Goal: Information Seeking & Learning: Find specific fact

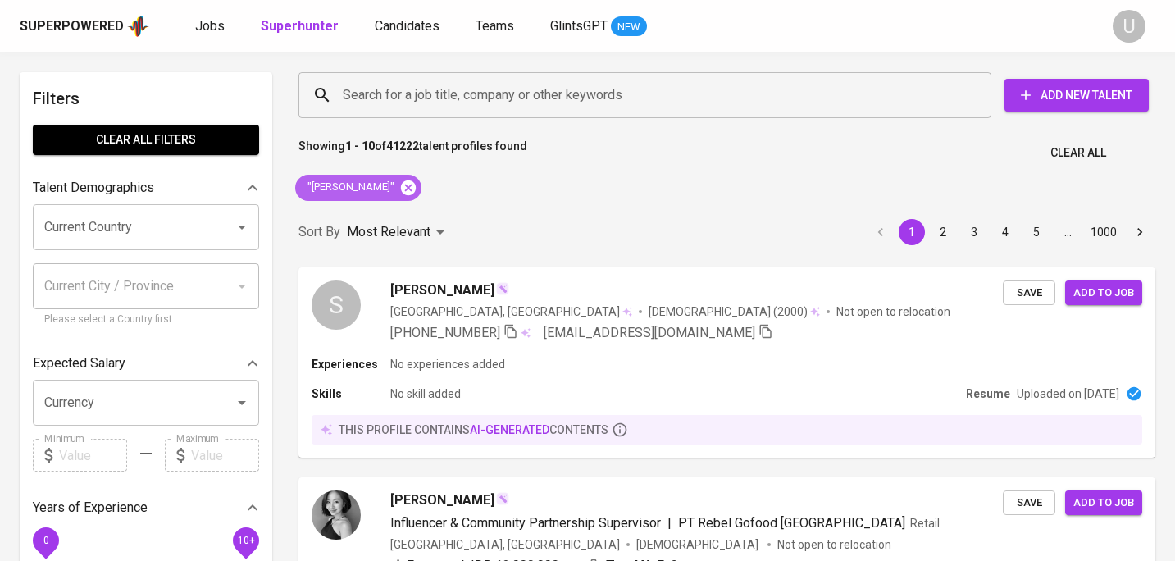
click at [408, 181] on icon at bounding box center [408, 187] width 15 height 15
click at [410, 93] on input "Search for a job title, company or other keywords" at bounding box center [649, 95] width 621 height 31
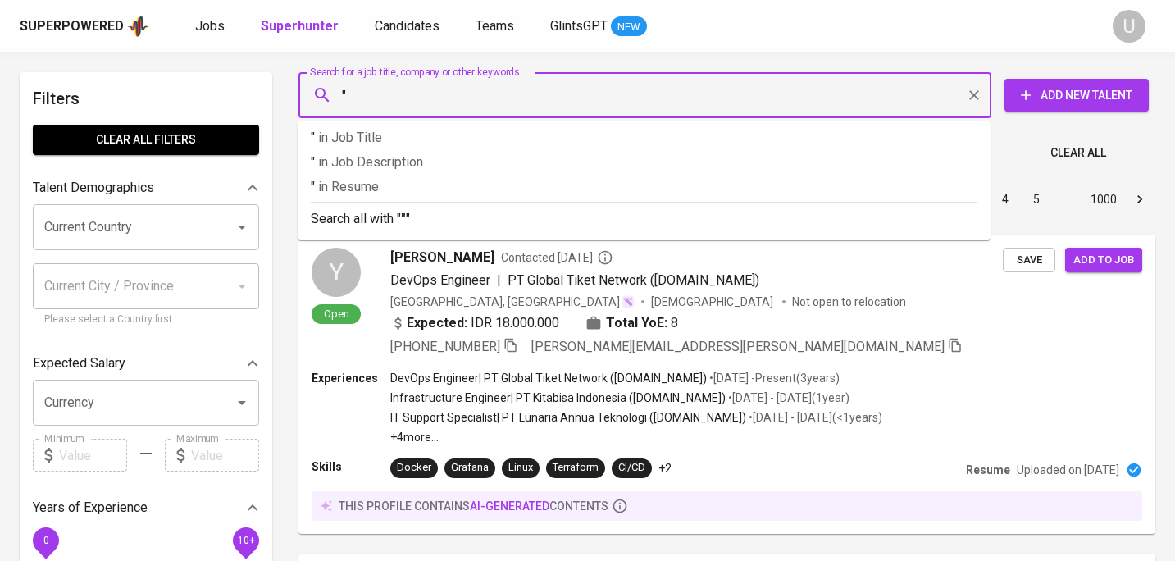
paste input "[PERSON_NAME]"
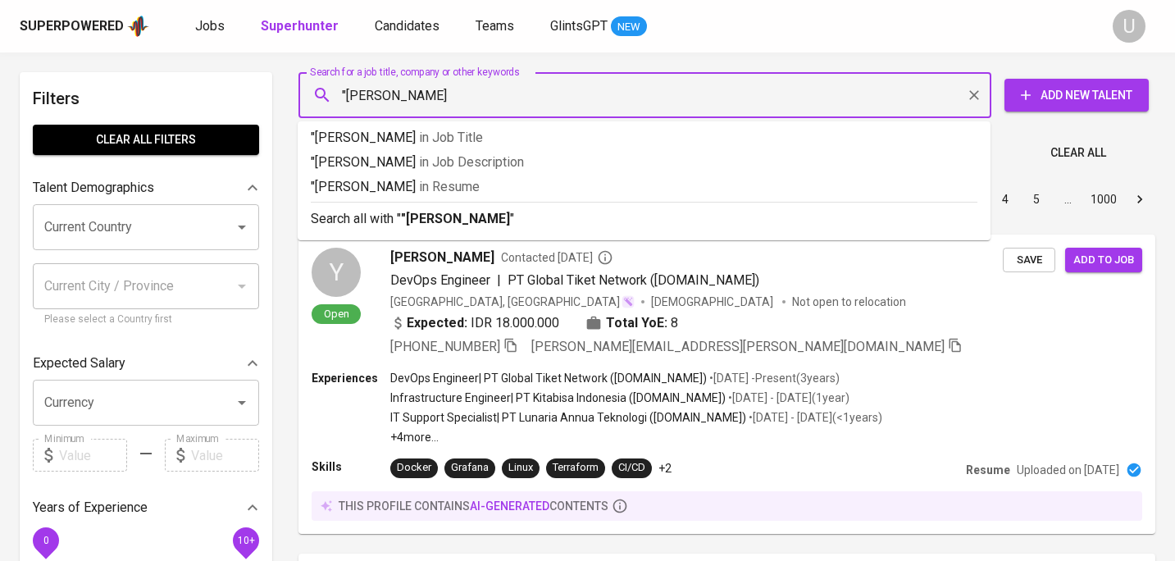
type input ""[PERSON_NAME]""
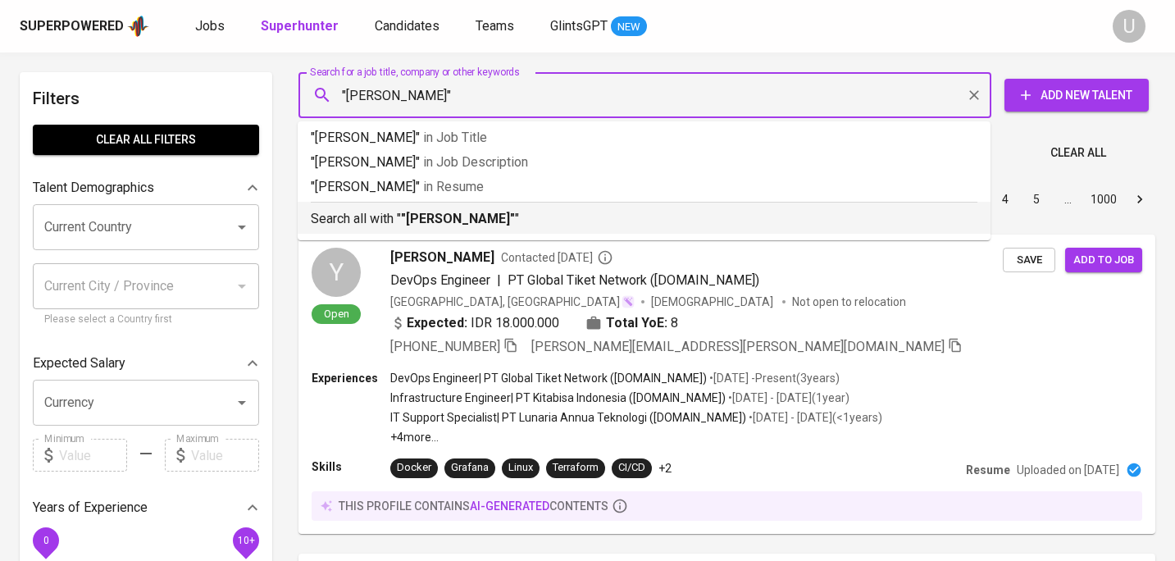
click at [426, 239] on ul ""[PERSON_NAME]" in Job Title "[PERSON_NAME]" in Job Description "[PERSON_NAME]"…" at bounding box center [644, 180] width 693 height 119
click at [426, 235] on ul ""[PERSON_NAME]" in Job Title "[PERSON_NAME]" in Job Description "[PERSON_NAME]"…" at bounding box center [644, 180] width 693 height 119
click at [445, 226] on p "Search all with " "[PERSON_NAME]" "" at bounding box center [644, 219] width 667 height 20
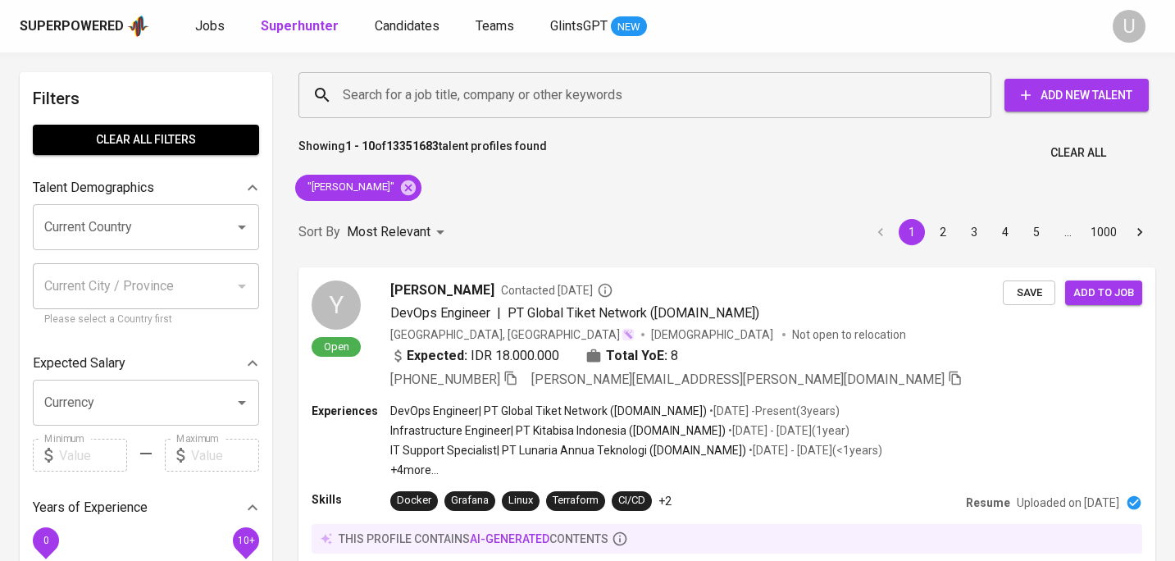
click at [581, 216] on div "Sort By Most Relevant MOST_RELEVANT 1 2 3 4 5 … 1000" at bounding box center [727, 232] width 877 height 50
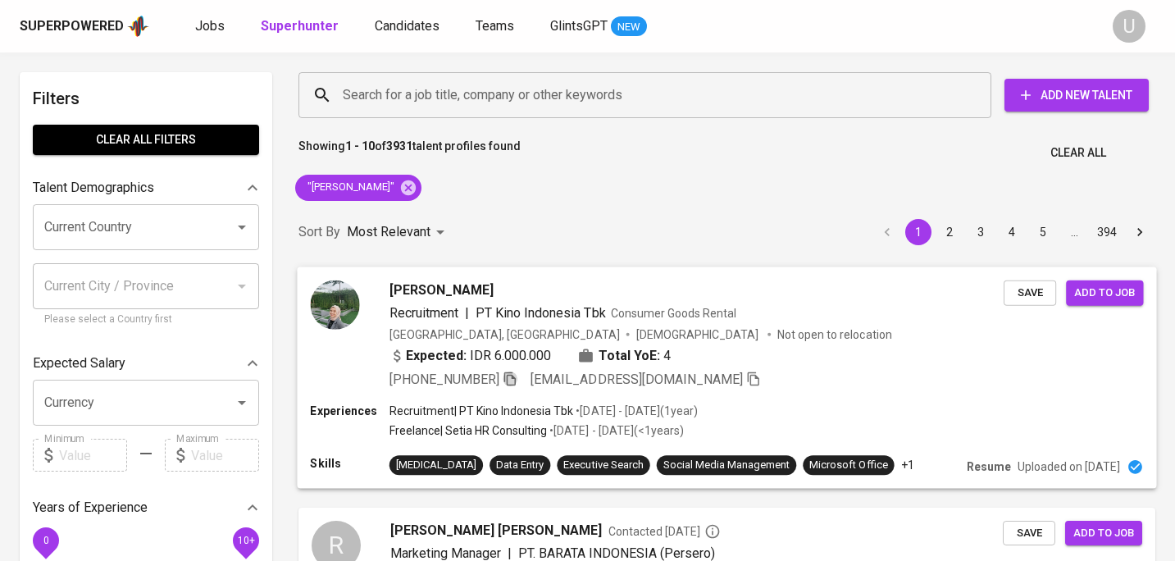
click at [510, 374] on icon "button" at bounding box center [510, 378] width 15 height 15
drag, startPoint x: 419, startPoint y: 185, endPoint x: 421, endPoint y: 98, distance: 87.8
click at [417, 185] on icon at bounding box center [408, 188] width 18 height 18
click at [417, 109] on input "Search for a job title, company or other keywords" at bounding box center [649, 95] width 621 height 31
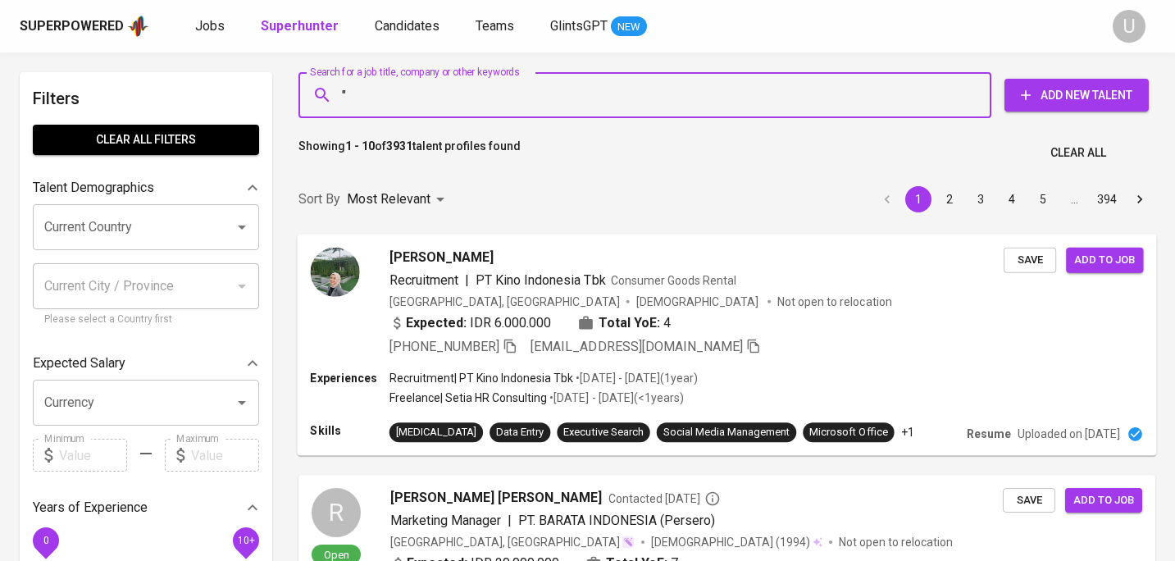
paste input "[PERSON_NAME]"
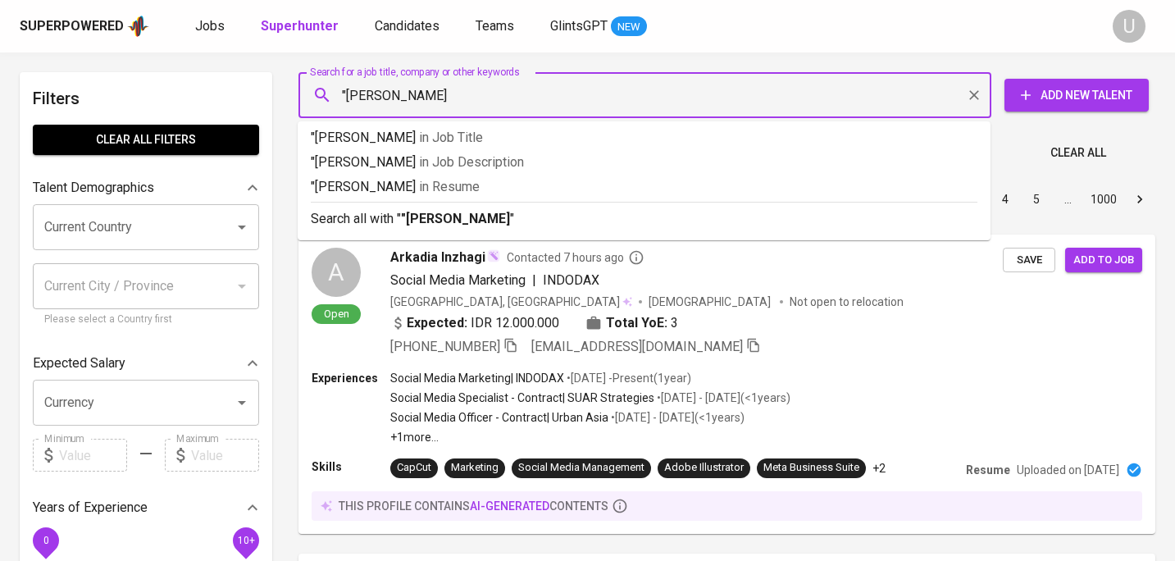
type input ""[PERSON_NAME]""
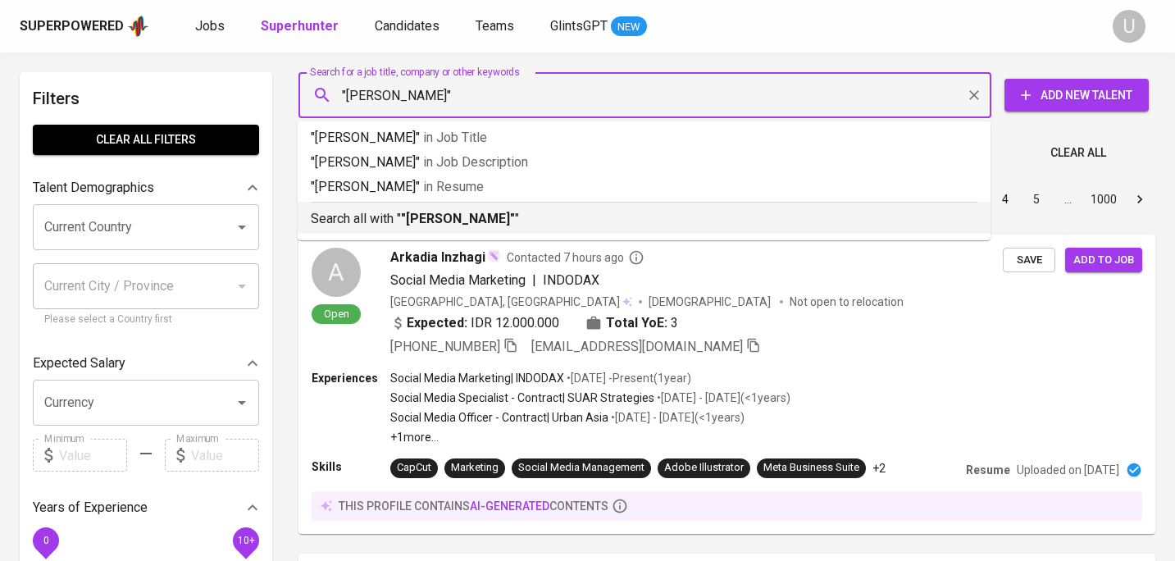
click at [420, 214] on b ""[PERSON_NAME]"" at bounding box center [458, 219] width 114 height 16
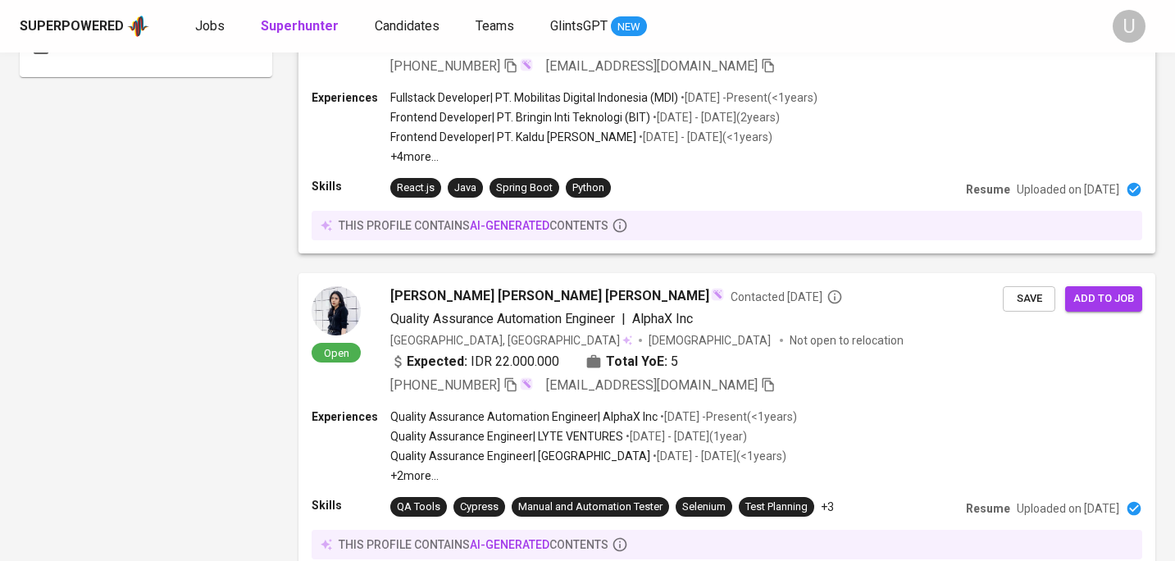
scroll to position [1529, 0]
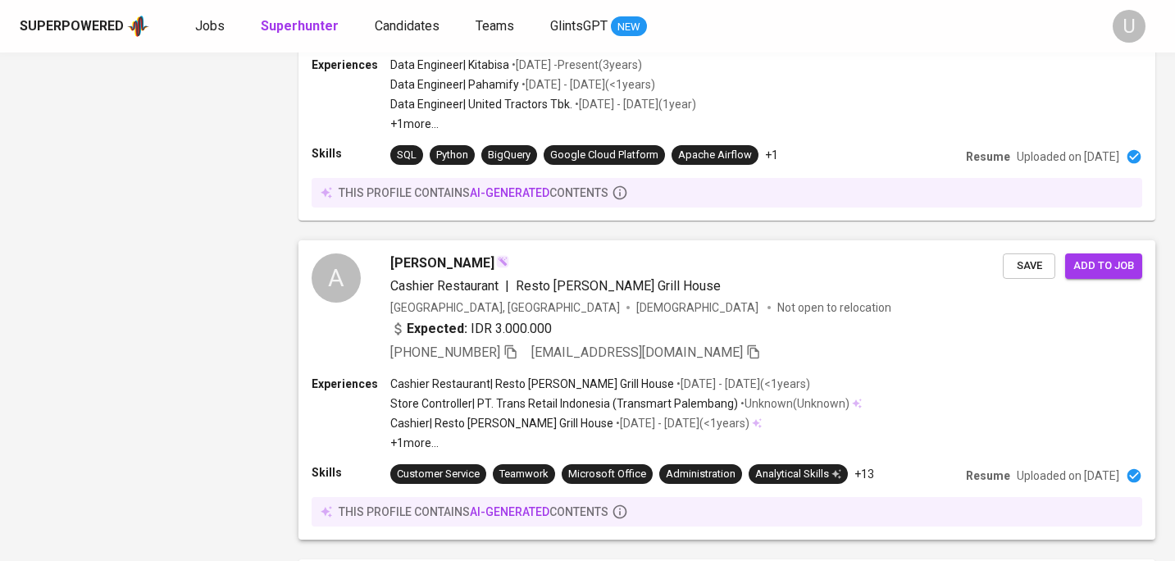
scroll to position [2627, 0]
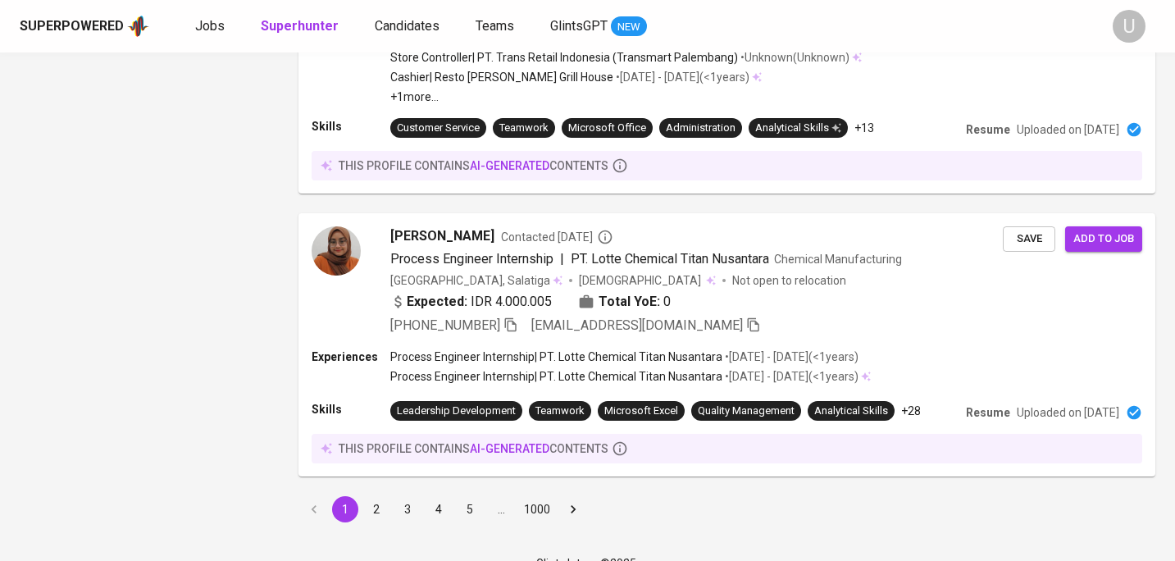
click at [367, 496] on button "2" at bounding box center [376, 509] width 26 height 26
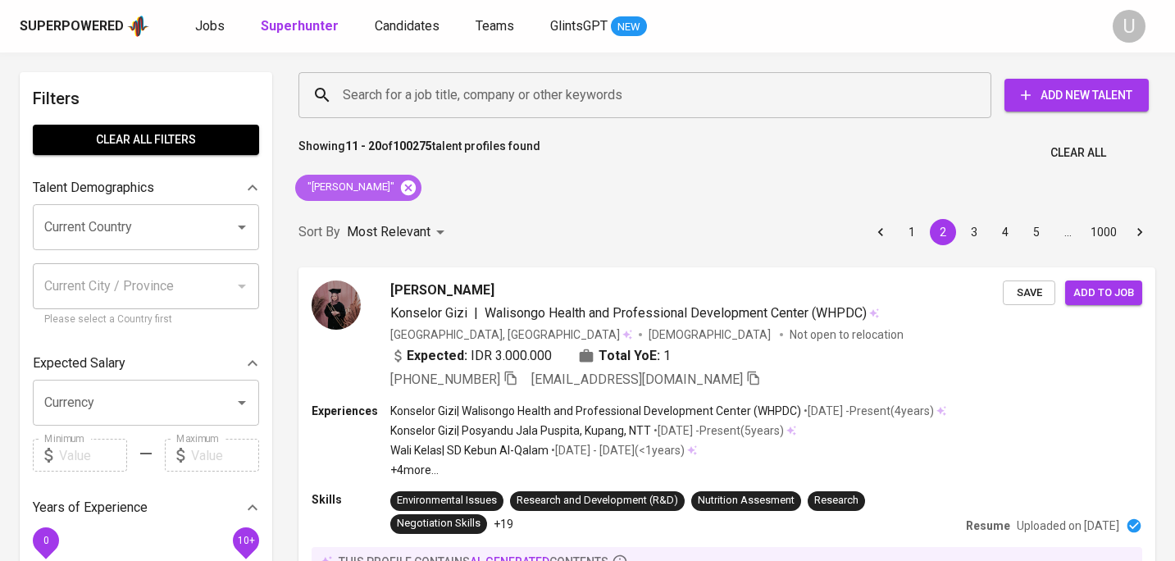
click at [404, 190] on icon at bounding box center [408, 187] width 15 height 15
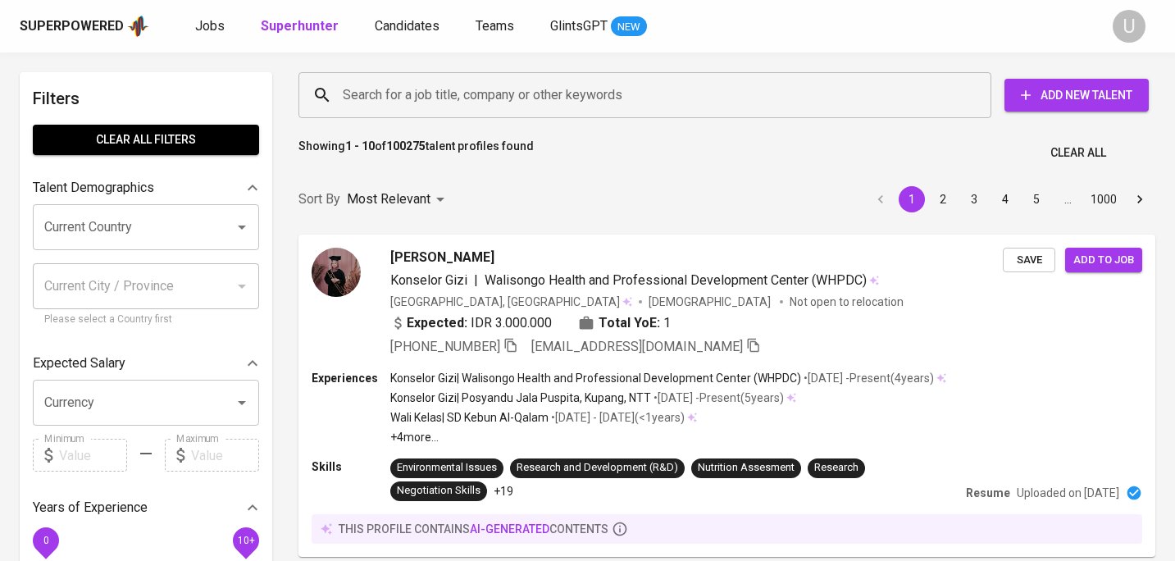
click at [405, 97] on input "Search for a job title, company or other keywords" at bounding box center [649, 95] width 621 height 31
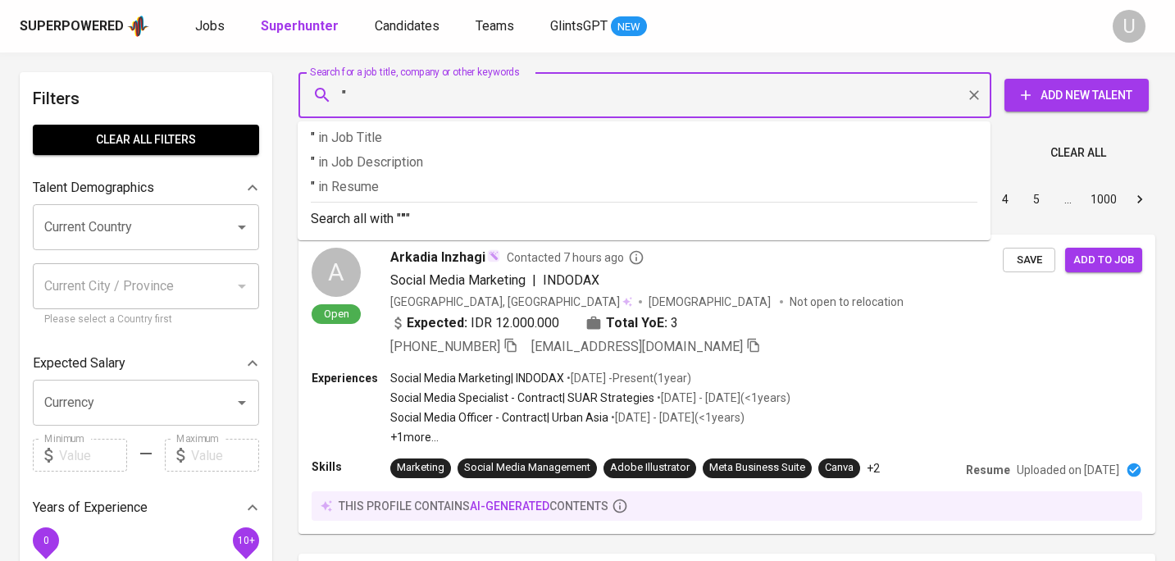
paste input "Ester Silitonga"
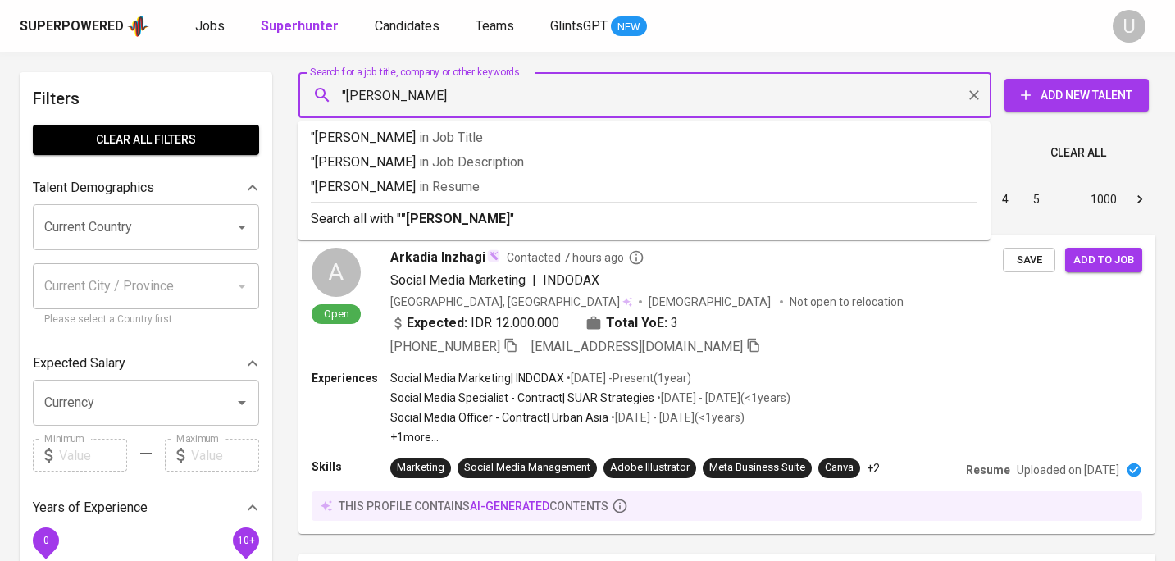
type input ""Ester Silitonga""
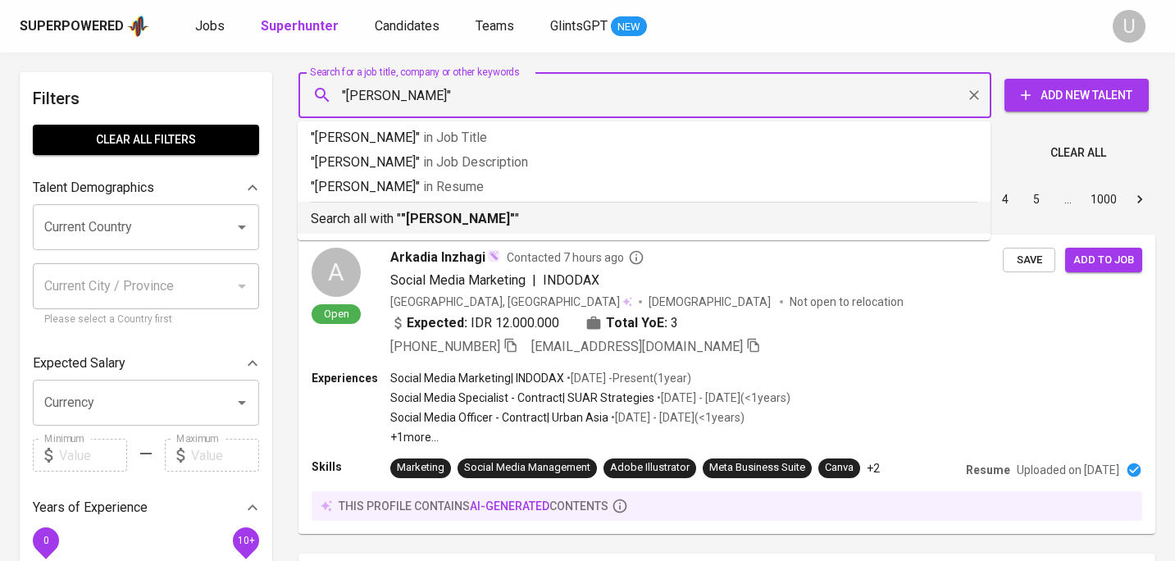
click at [413, 219] on b ""Ester Silitonga"" at bounding box center [458, 219] width 114 height 16
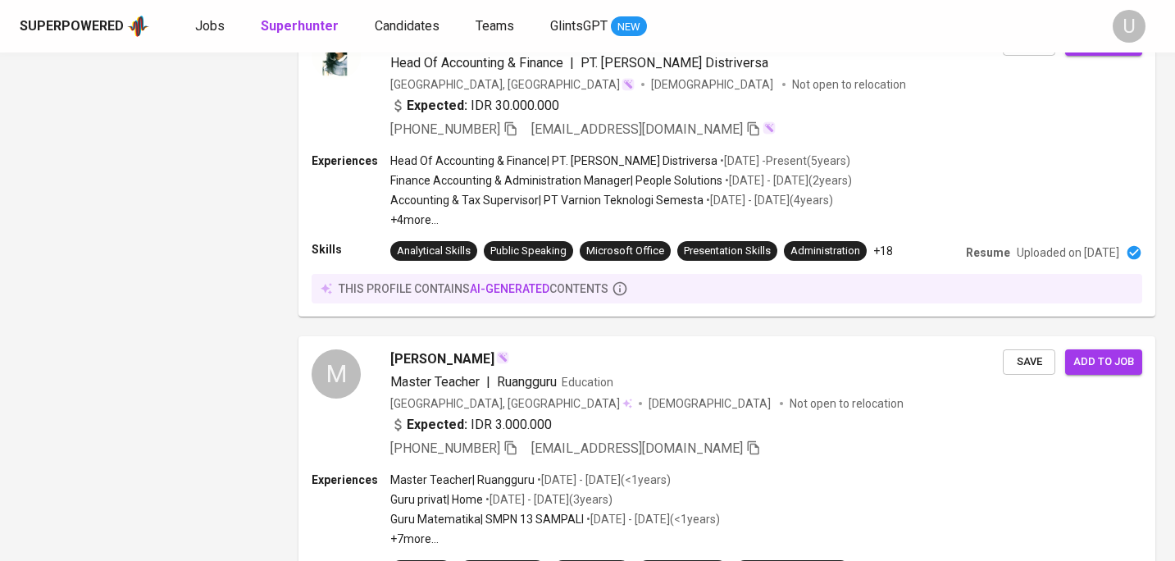
scroll to position [2830, 0]
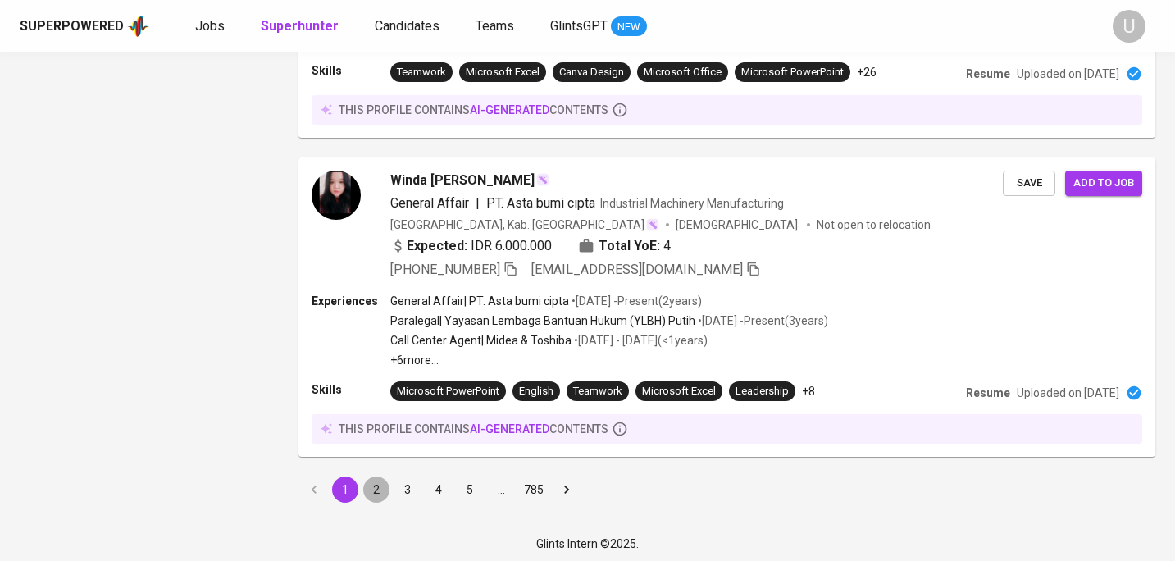
click at [381, 495] on button "2" at bounding box center [376, 489] width 26 height 26
